Goal: Transaction & Acquisition: Download file/media

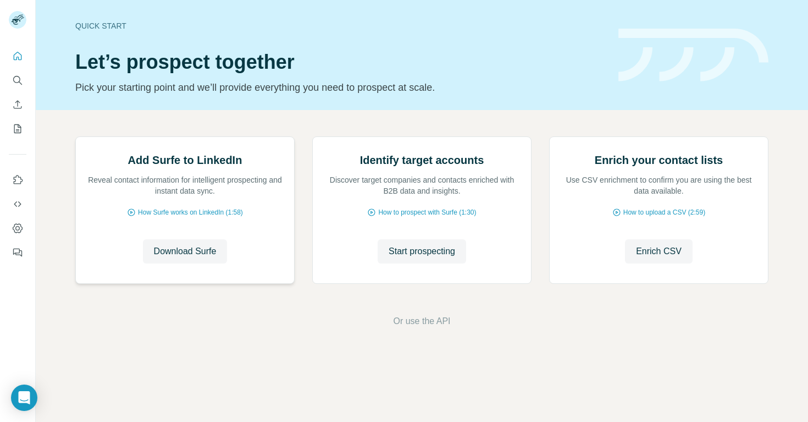
scroll to position [26, 0]
click at [411, 263] on button "Start prospecting" at bounding box center [422, 251] width 89 height 24
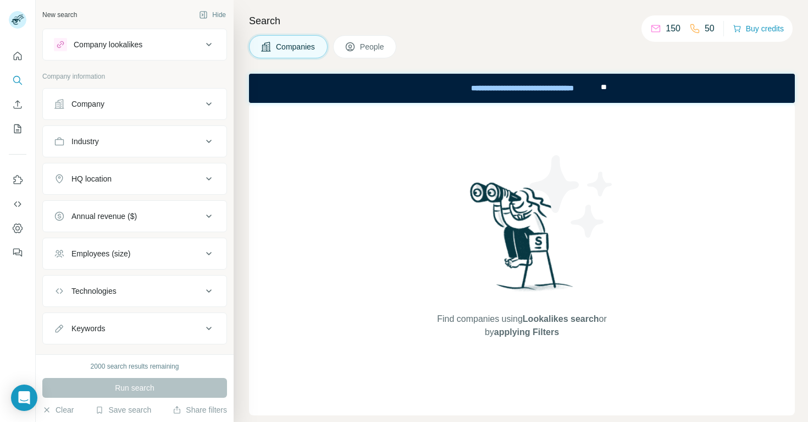
click at [147, 106] on div "Company" at bounding box center [128, 103] width 148 height 11
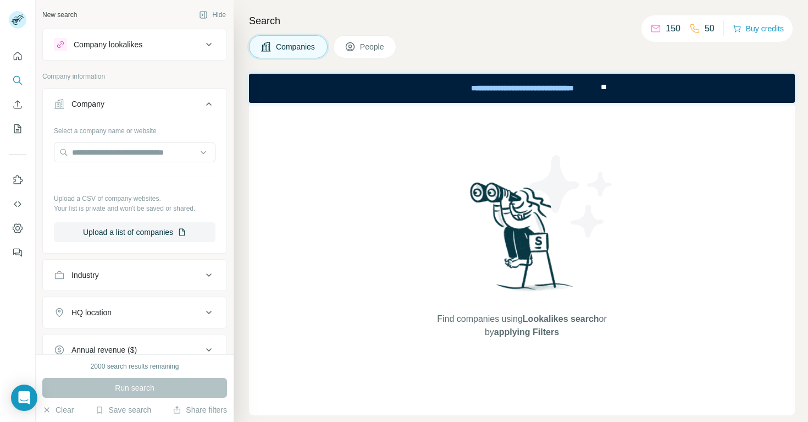
click at [147, 106] on div "Company" at bounding box center [128, 103] width 148 height 11
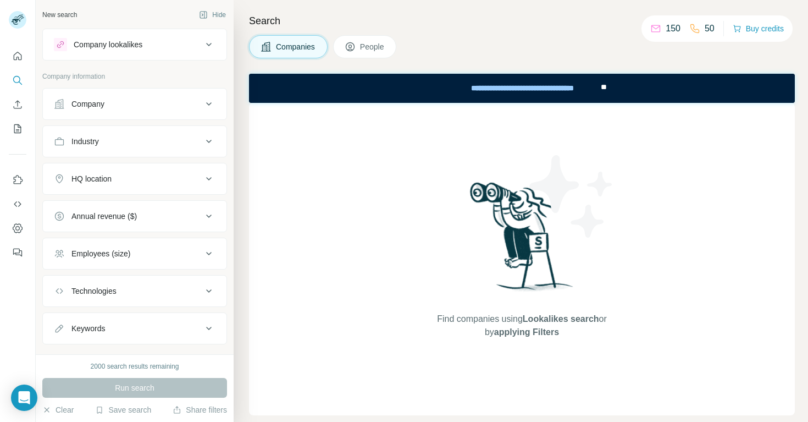
scroll to position [21, 0]
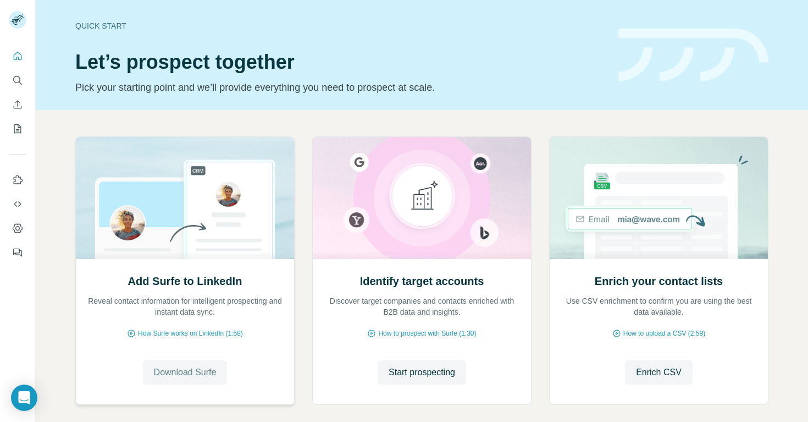
click at [176, 374] on span "Download Surfe" at bounding box center [185, 372] width 63 height 13
